Goal: Task Accomplishment & Management: Use online tool/utility

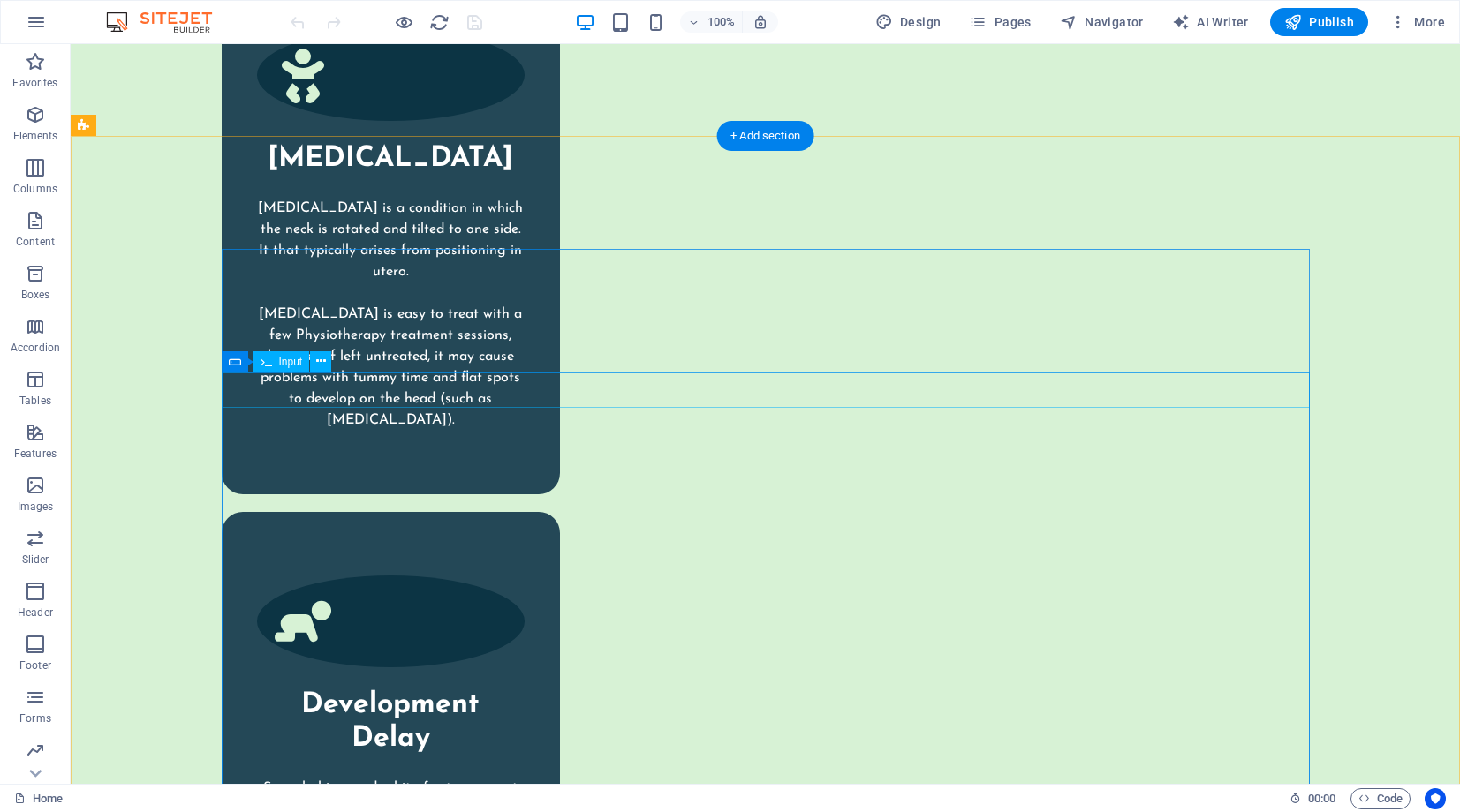
scroll to position [3647, 0]
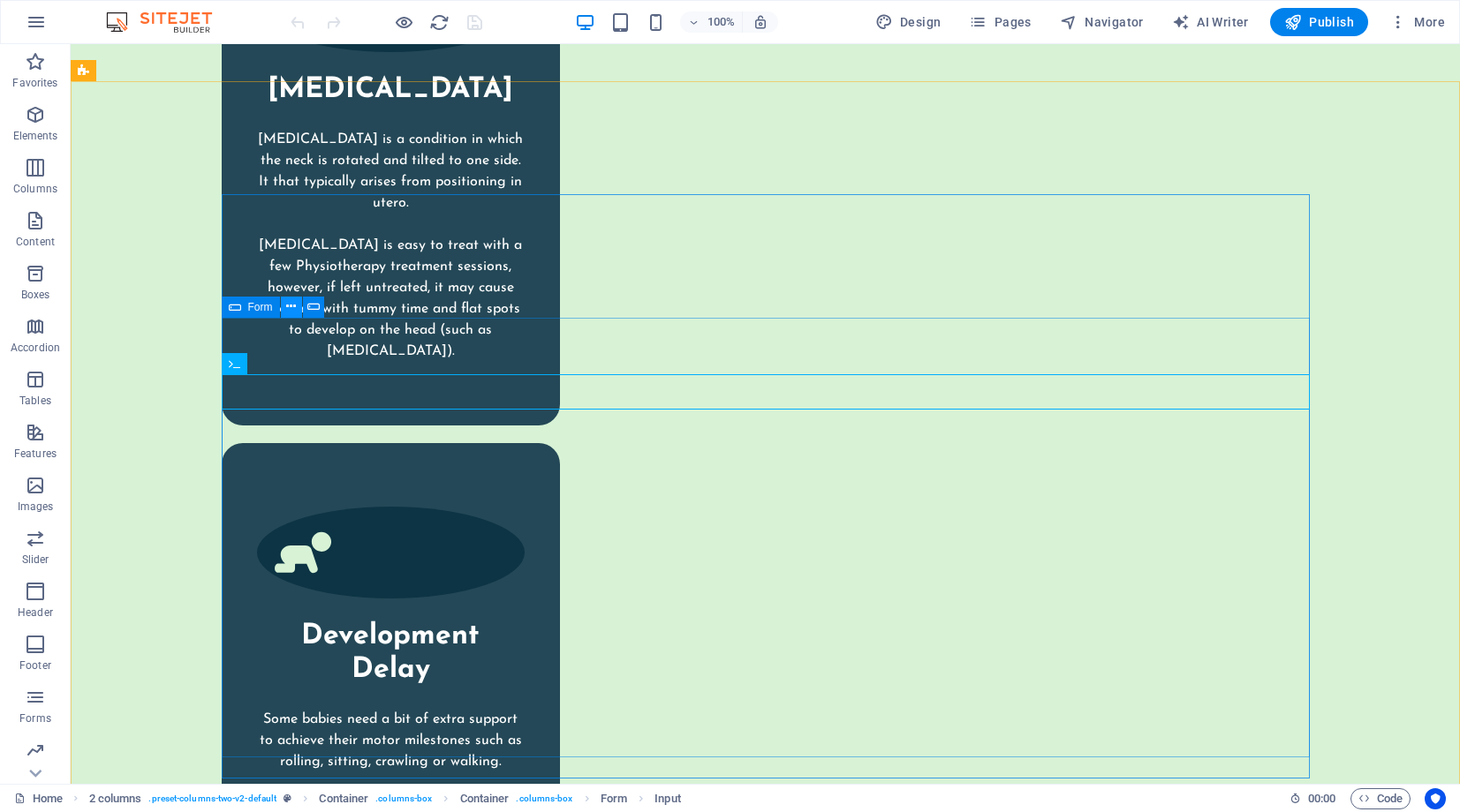
click at [291, 308] on icon at bounding box center [291, 307] width 9 height 19
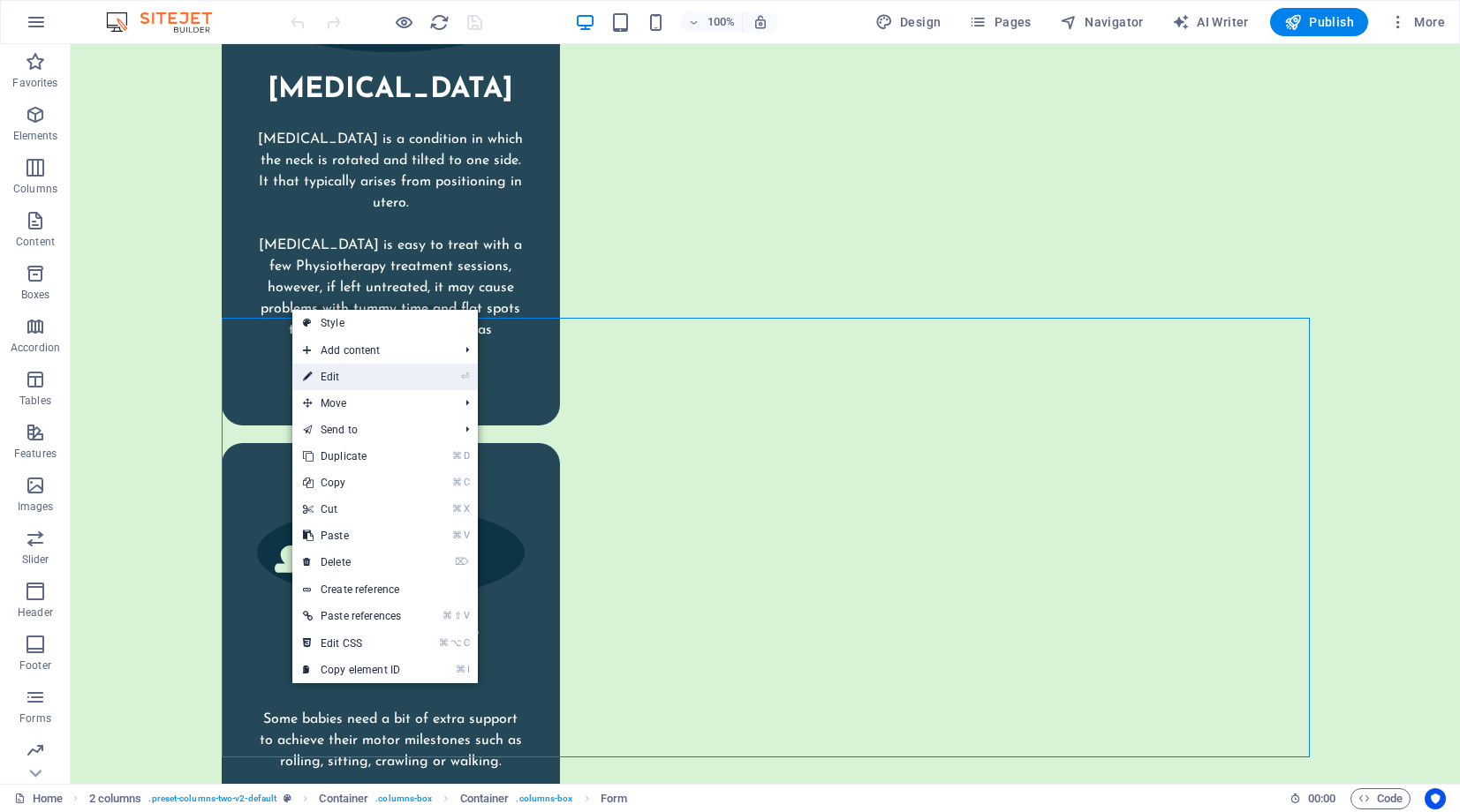
click at [313, 376] on link "⏎ Edit" at bounding box center [352, 377] width 120 height 26
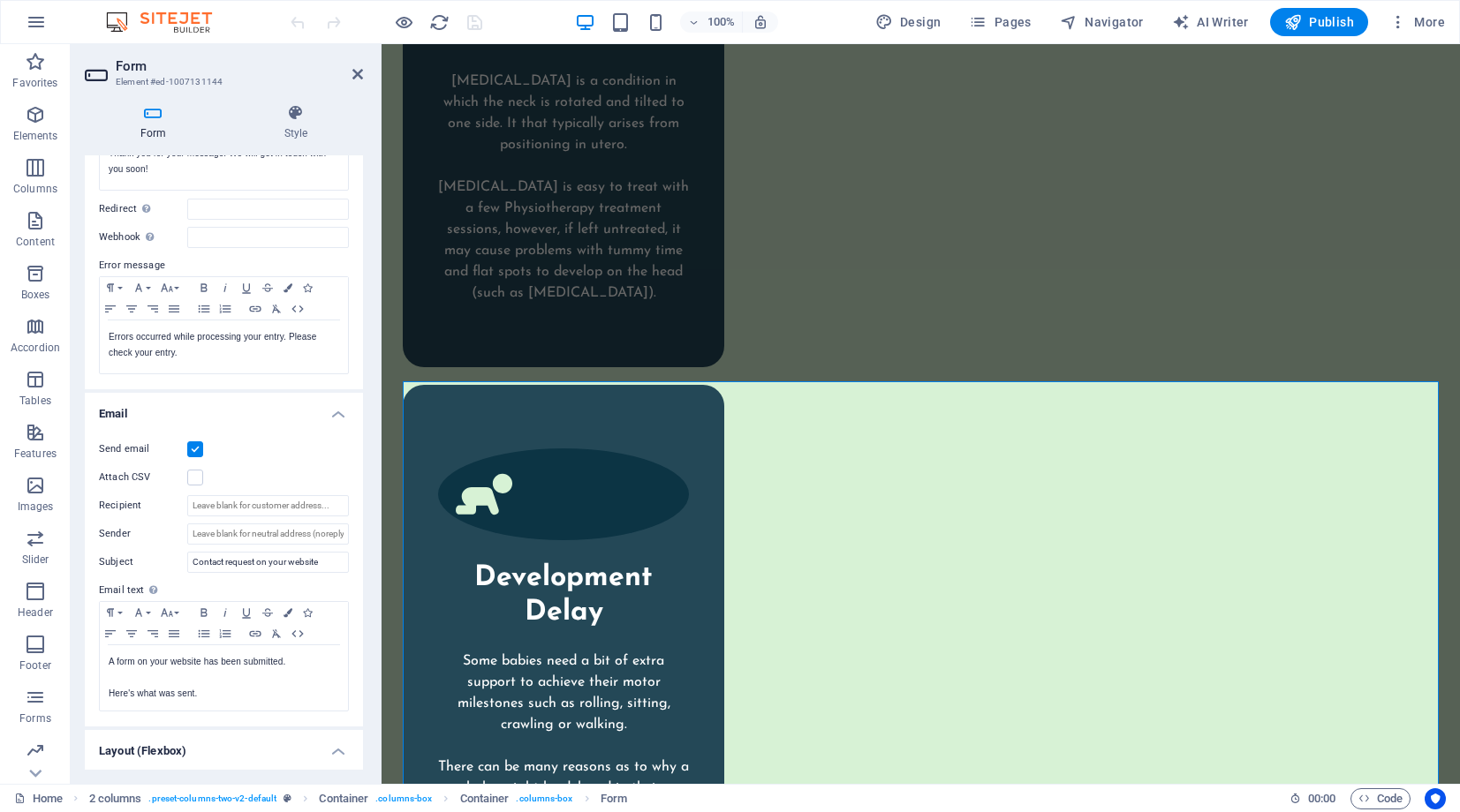
scroll to position [221, 0]
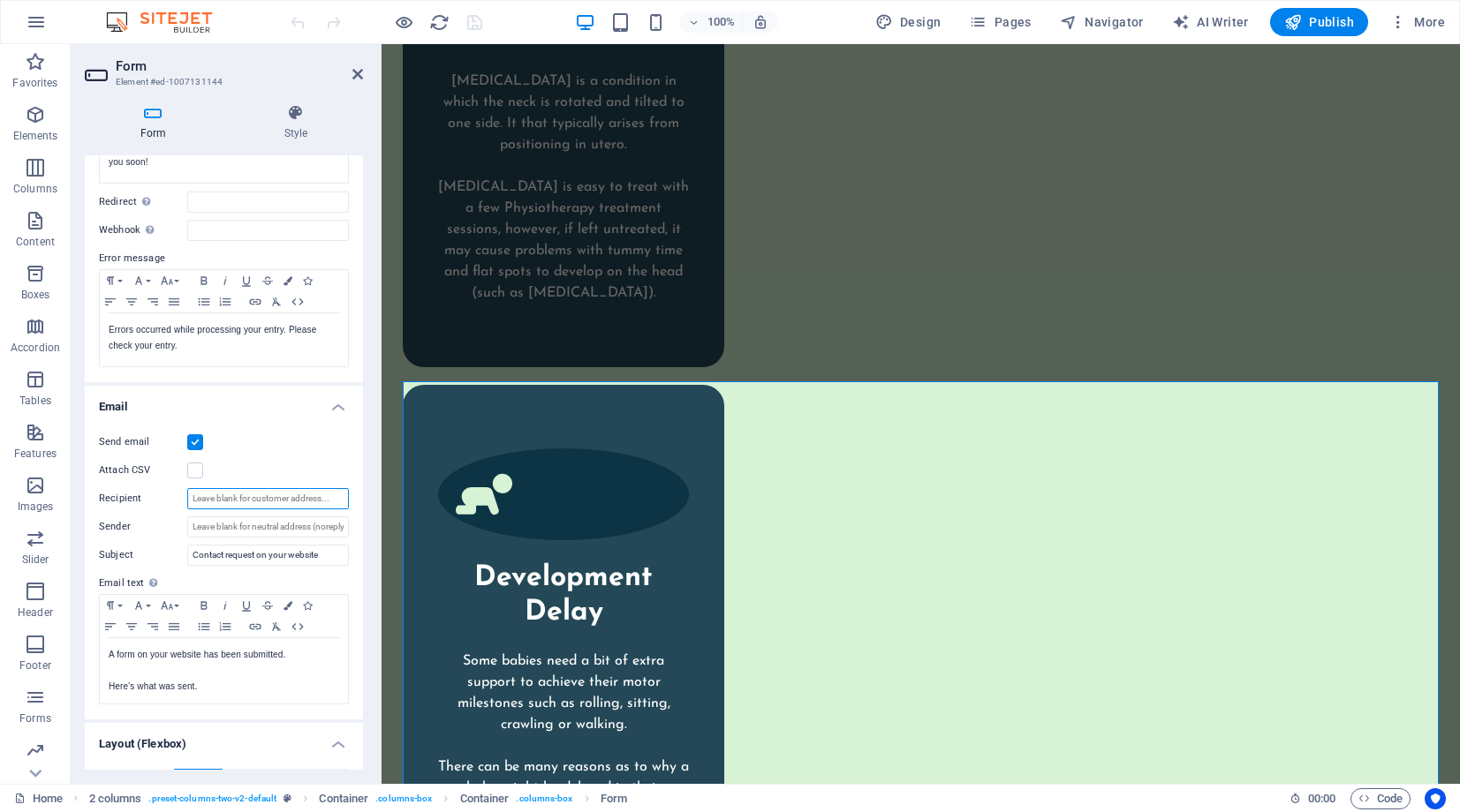
click at [221, 494] on input "Recipient" at bounding box center [268, 499] width 162 height 22
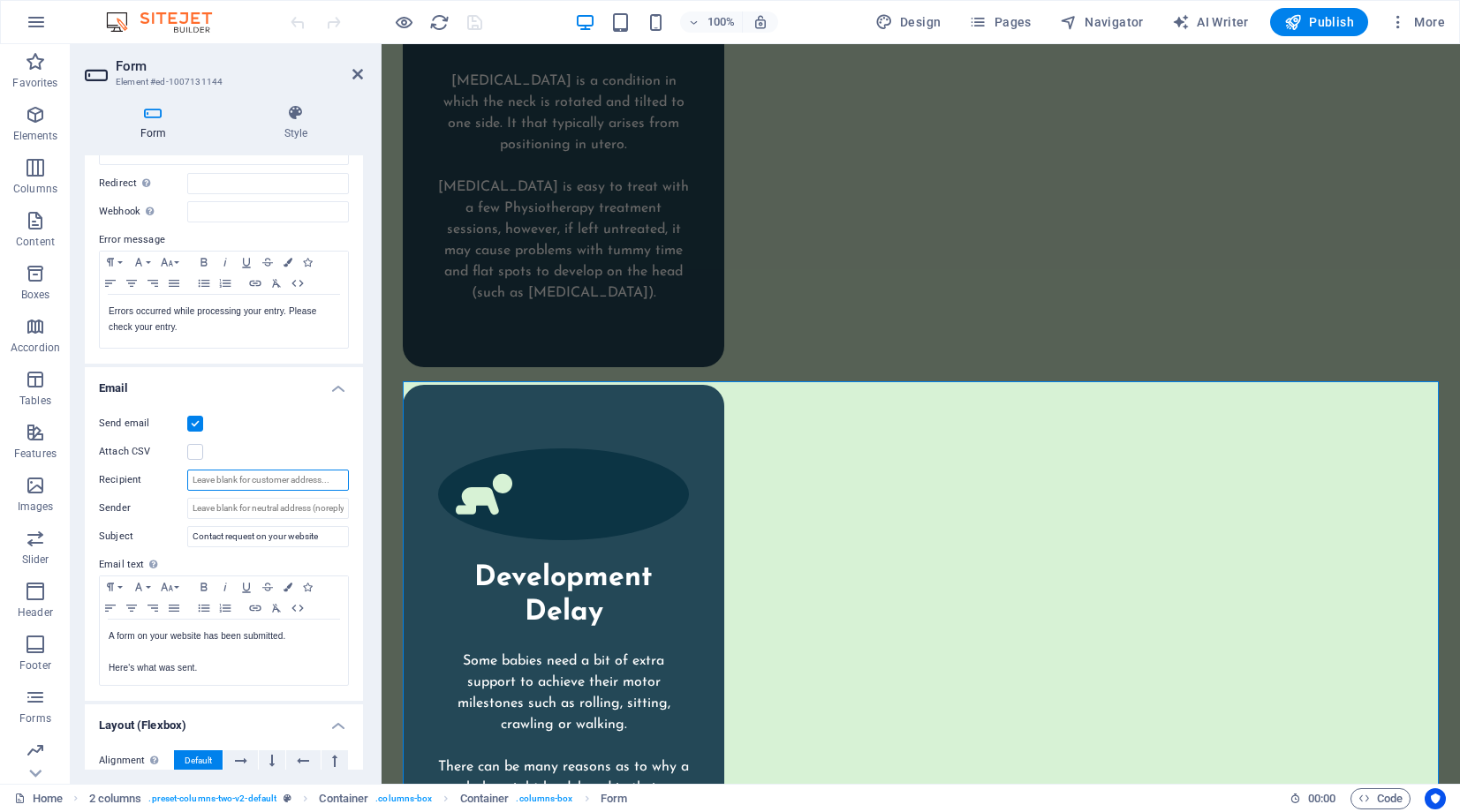
scroll to position [215, 0]
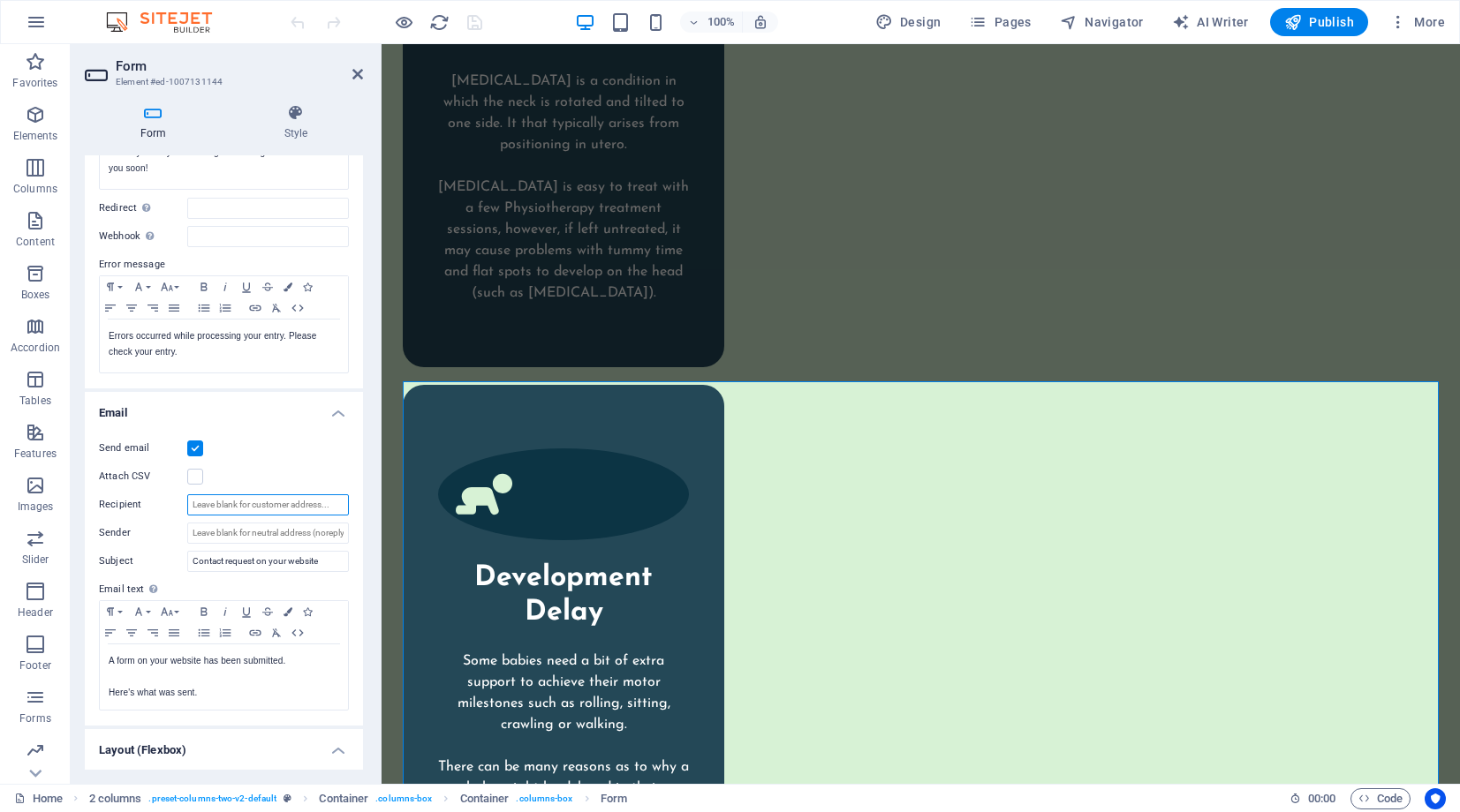
click at [215, 502] on input "Recipient" at bounding box center [268, 504] width 162 height 22
paste input "[EMAIL_ADDRESS][DOMAIN_NAME]"
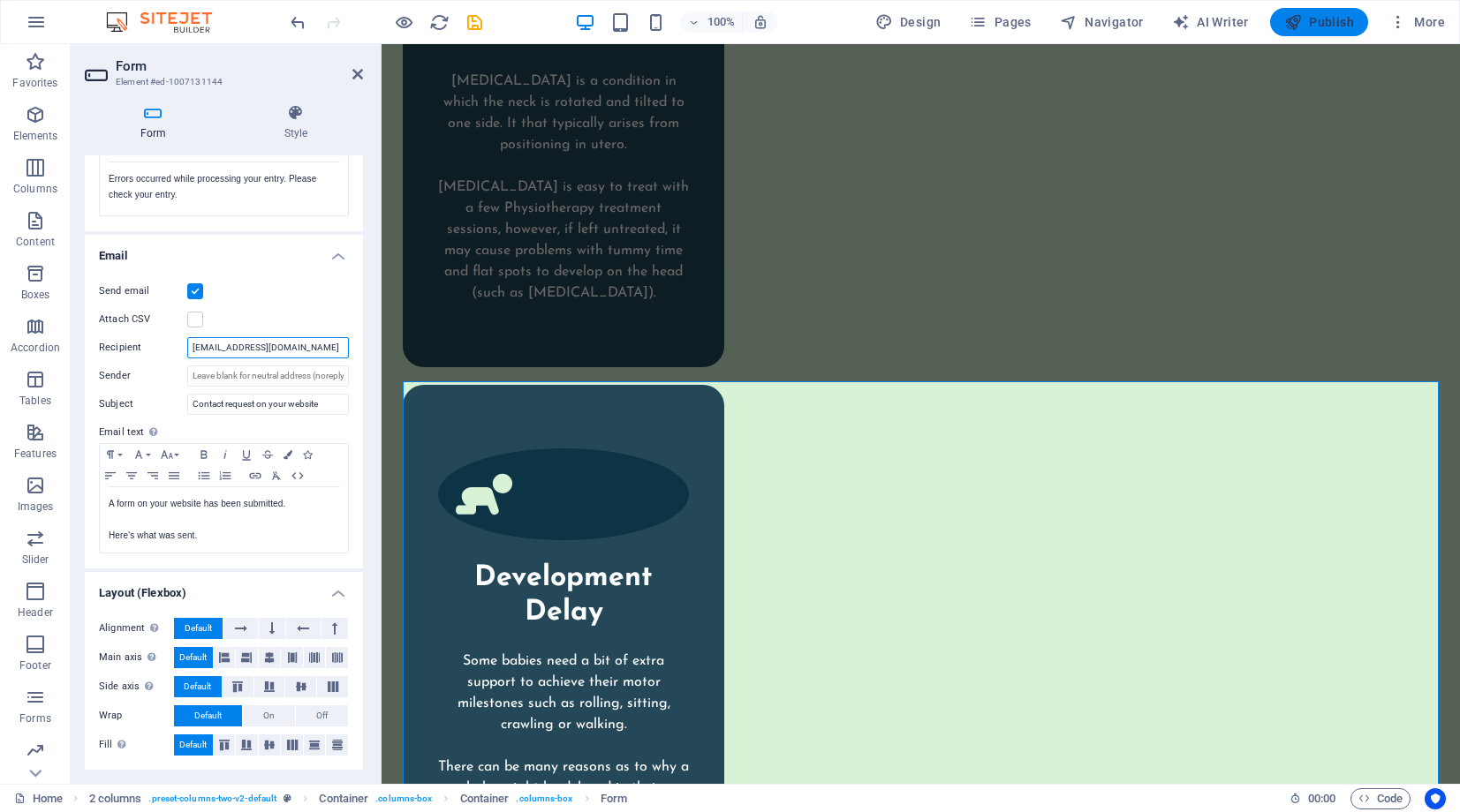
type input "[EMAIL_ADDRESS][DOMAIN_NAME]"
click at [1332, 22] on span "Publish" at bounding box center [1319, 22] width 70 height 18
checkbox input "false"
